Goal: Feedback & Contribution: Contribute content

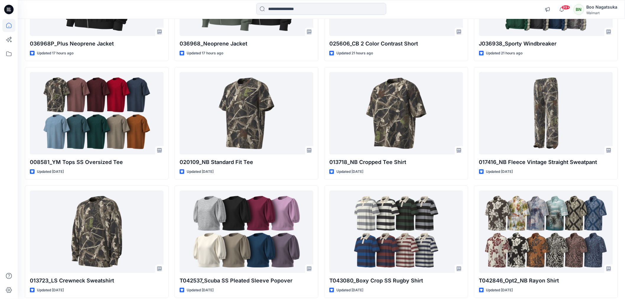
scroll to position [161, 0]
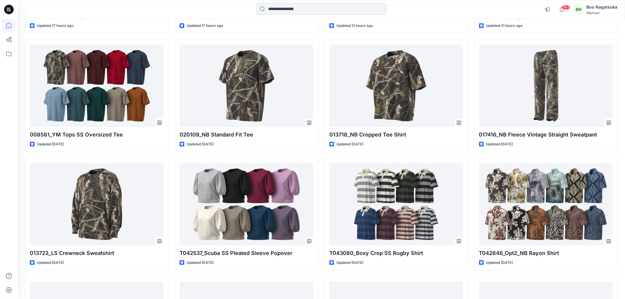
click at [7, 226] on div at bounding box center [8, 159] width 13 height 280
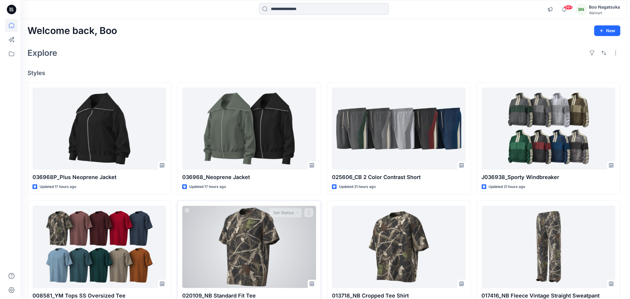
scroll to position [0, 0]
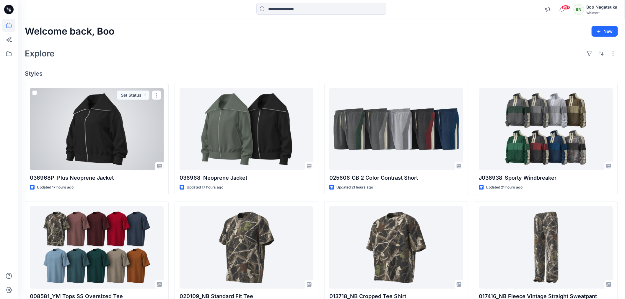
click at [127, 144] on div at bounding box center [97, 129] width 134 height 82
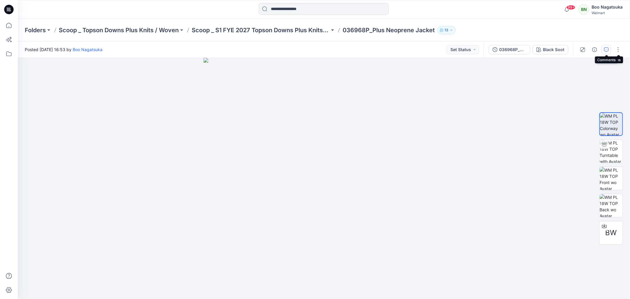
click at [605, 48] on icon "button" at bounding box center [606, 49] width 5 height 5
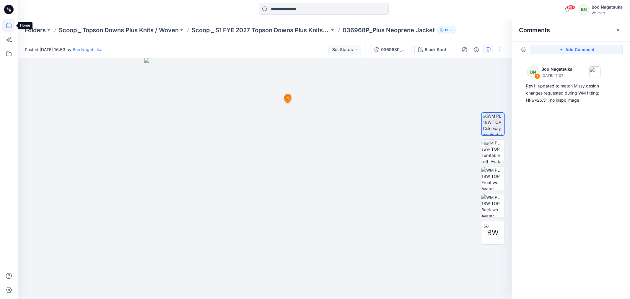
drag, startPoint x: 8, startPoint y: 25, endPoint x: 9, endPoint y: 29, distance: 4.1
click at [9, 25] on icon at bounding box center [8, 25] width 13 height 13
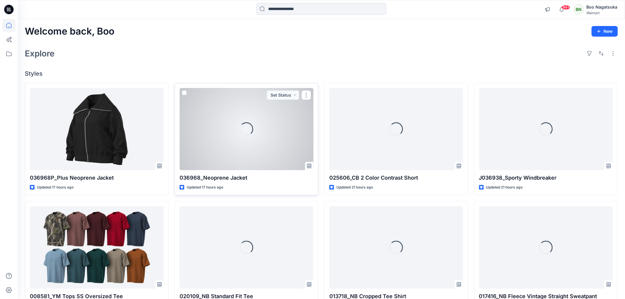
click at [266, 158] on div "Loading..." at bounding box center [246, 129] width 134 height 82
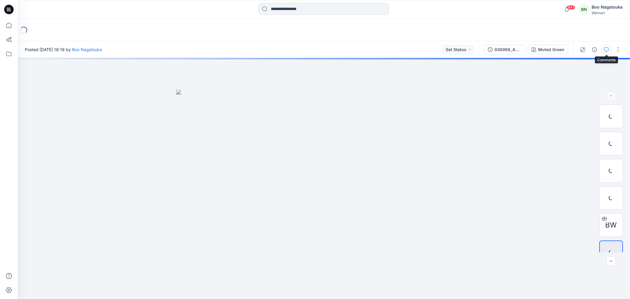
click at [607, 48] on icon "button" at bounding box center [606, 49] width 5 height 5
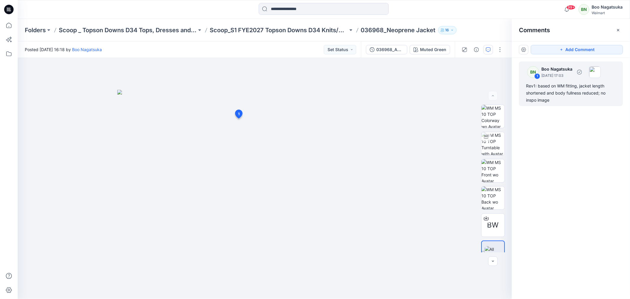
click at [546, 92] on div "Rev1: based on WM fitting, jacket length shortened and body fullness reduced; n…" at bounding box center [571, 92] width 90 height 21
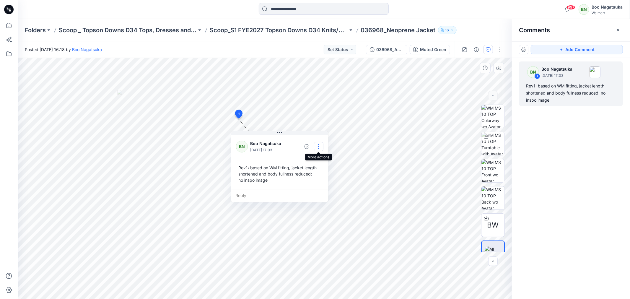
click at [318, 145] on button "button" at bounding box center [318, 146] width 9 height 9
click at [322, 160] on p "Edit comment" at bounding box center [320, 160] width 27 height 6
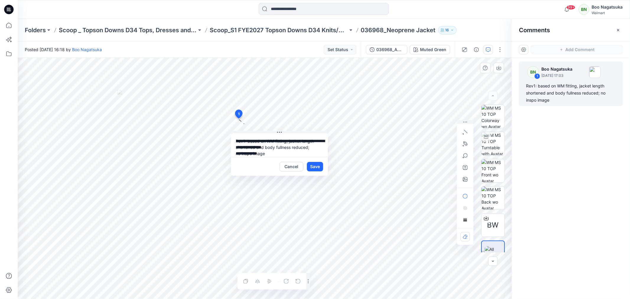
click at [308, 148] on textarea "**********" at bounding box center [279, 145] width 97 height 24
type textarea "**********"
click at [317, 167] on button "Save" at bounding box center [315, 166] width 16 height 9
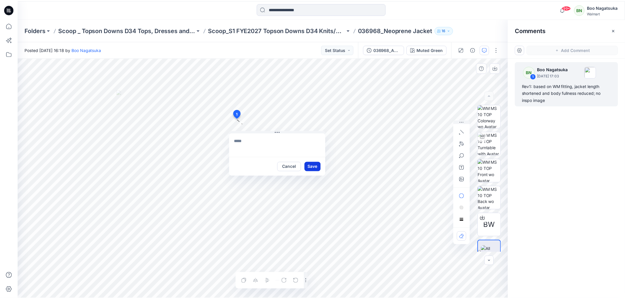
scroll to position [0, 0]
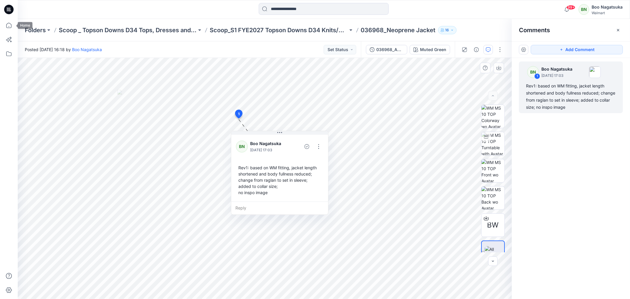
drag, startPoint x: 7, startPoint y: 24, endPoint x: 5, endPoint y: 64, distance: 39.9
click at [8, 24] on icon at bounding box center [8, 25] width 13 height 13
